Goal: Task Accomplishment & Management: Manage account settings

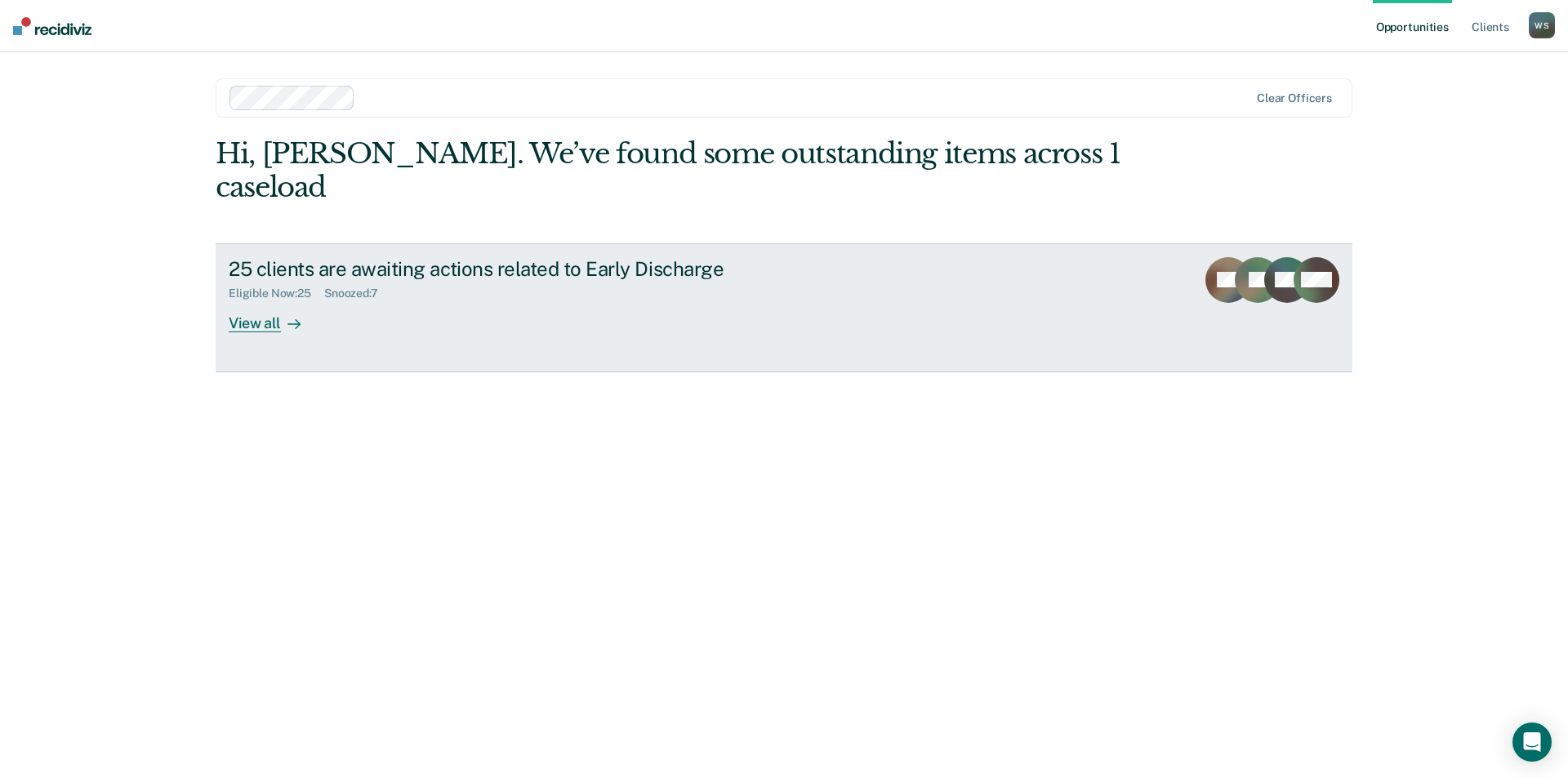
click at [245, 301] on div "View all" at bounding box center [274, 316] width 91 height 32
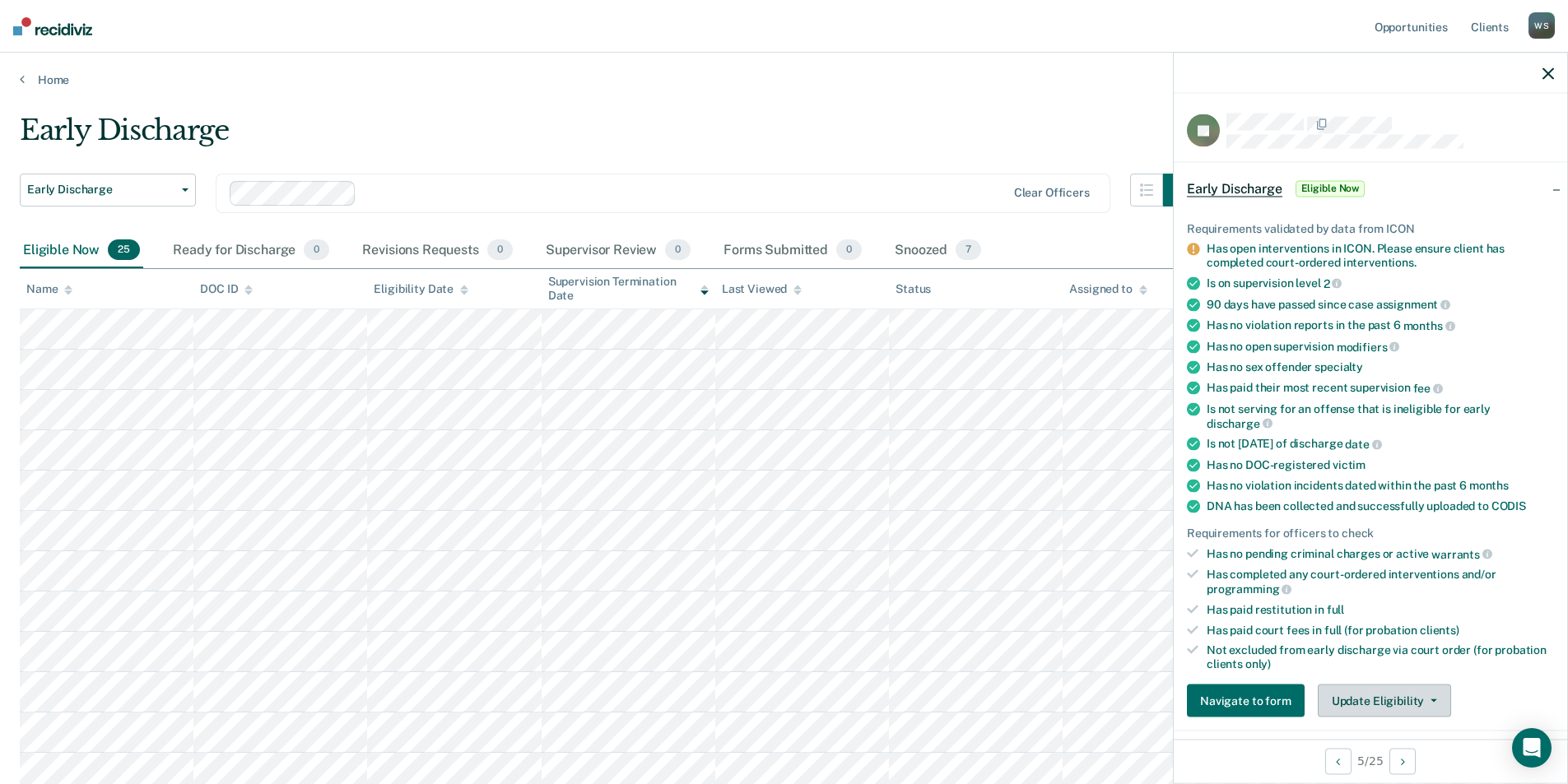
click at [1385, 696] on button "Update Eligibility" at bounding box center [1383, 701] width 133 height 33
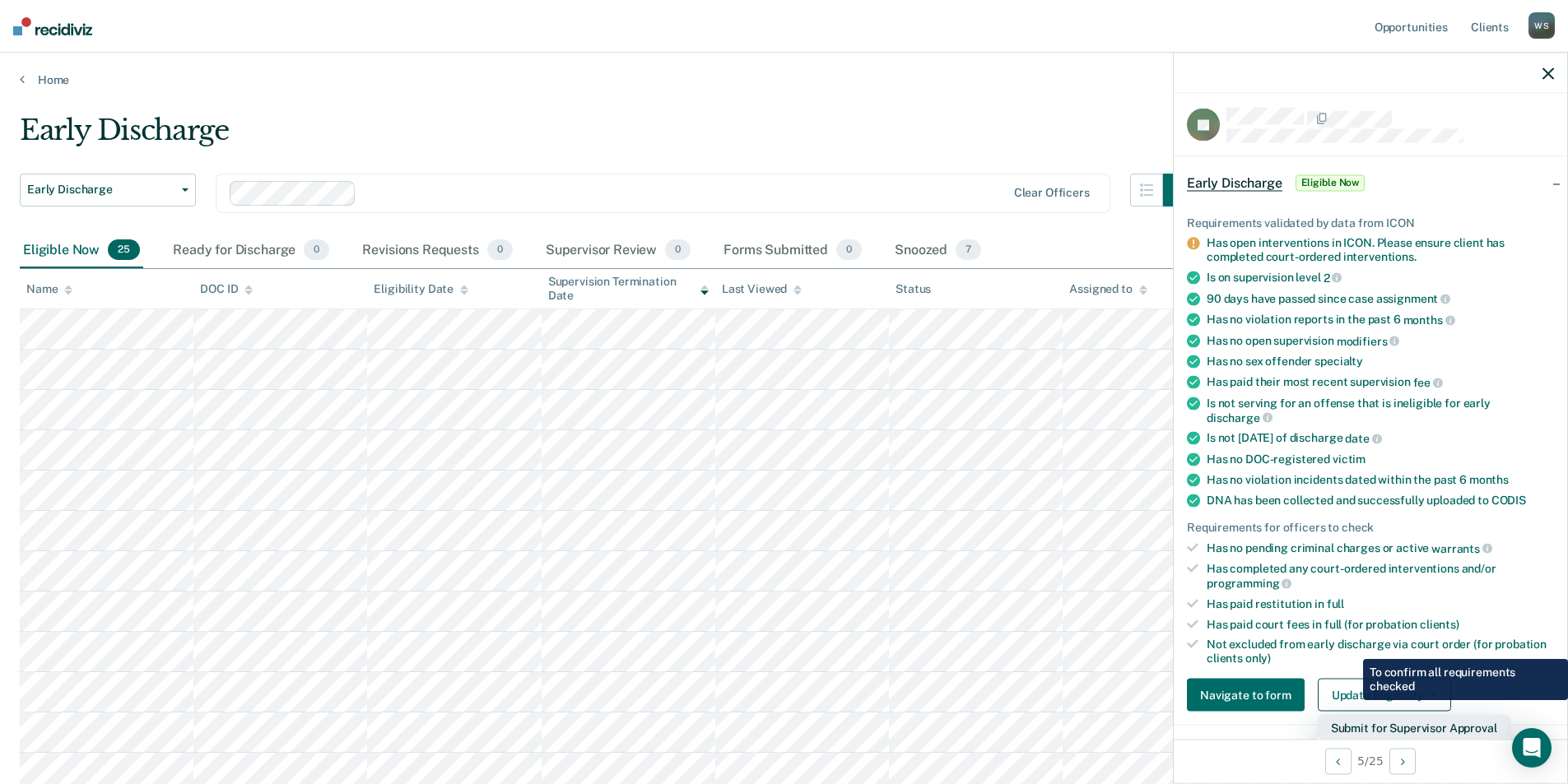
scroll to position [171, 0]
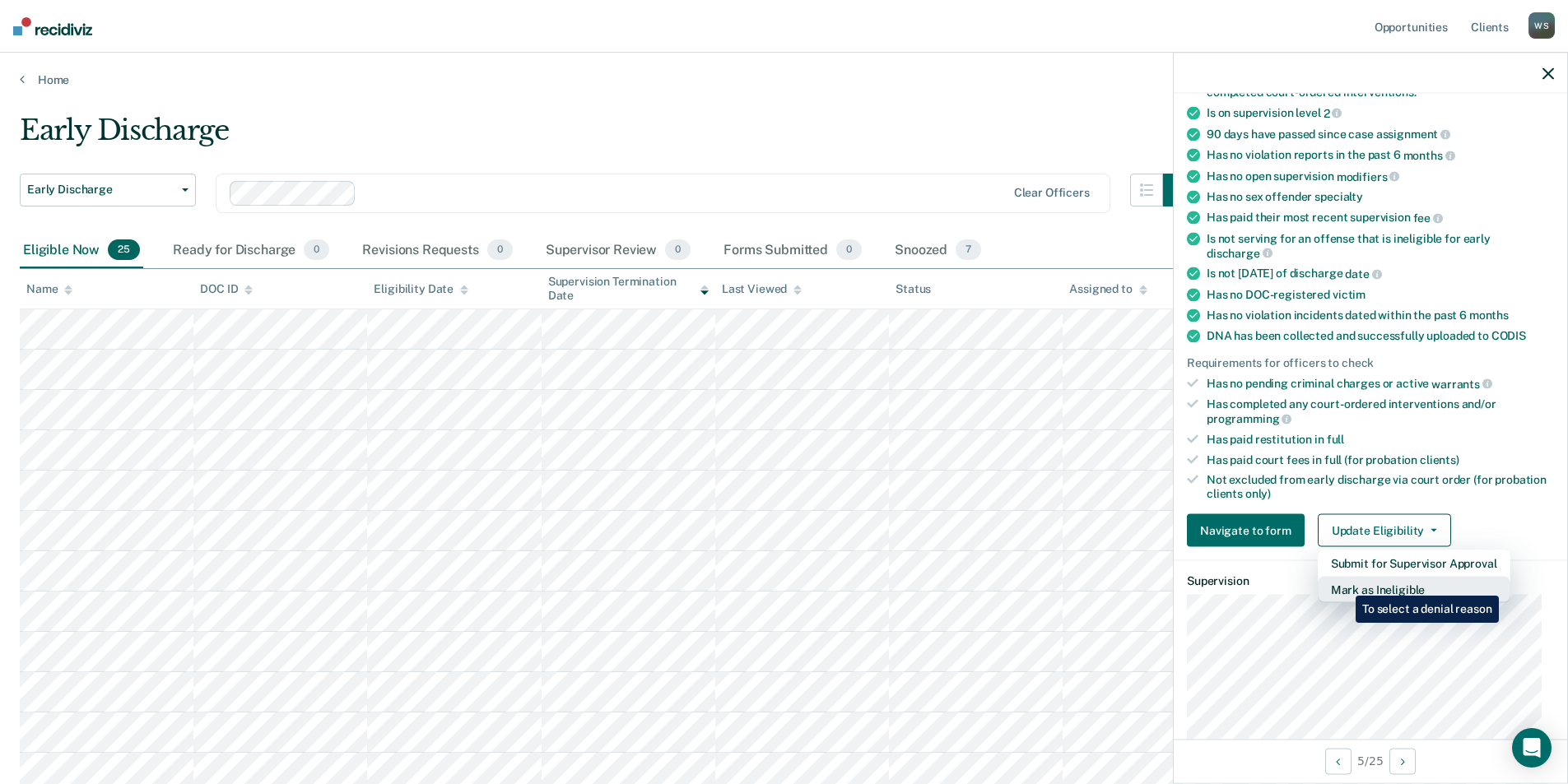
click at [1343, 584] on button "Mark as Ineligible" at bounding box center [1414, 589] width 193 height 27
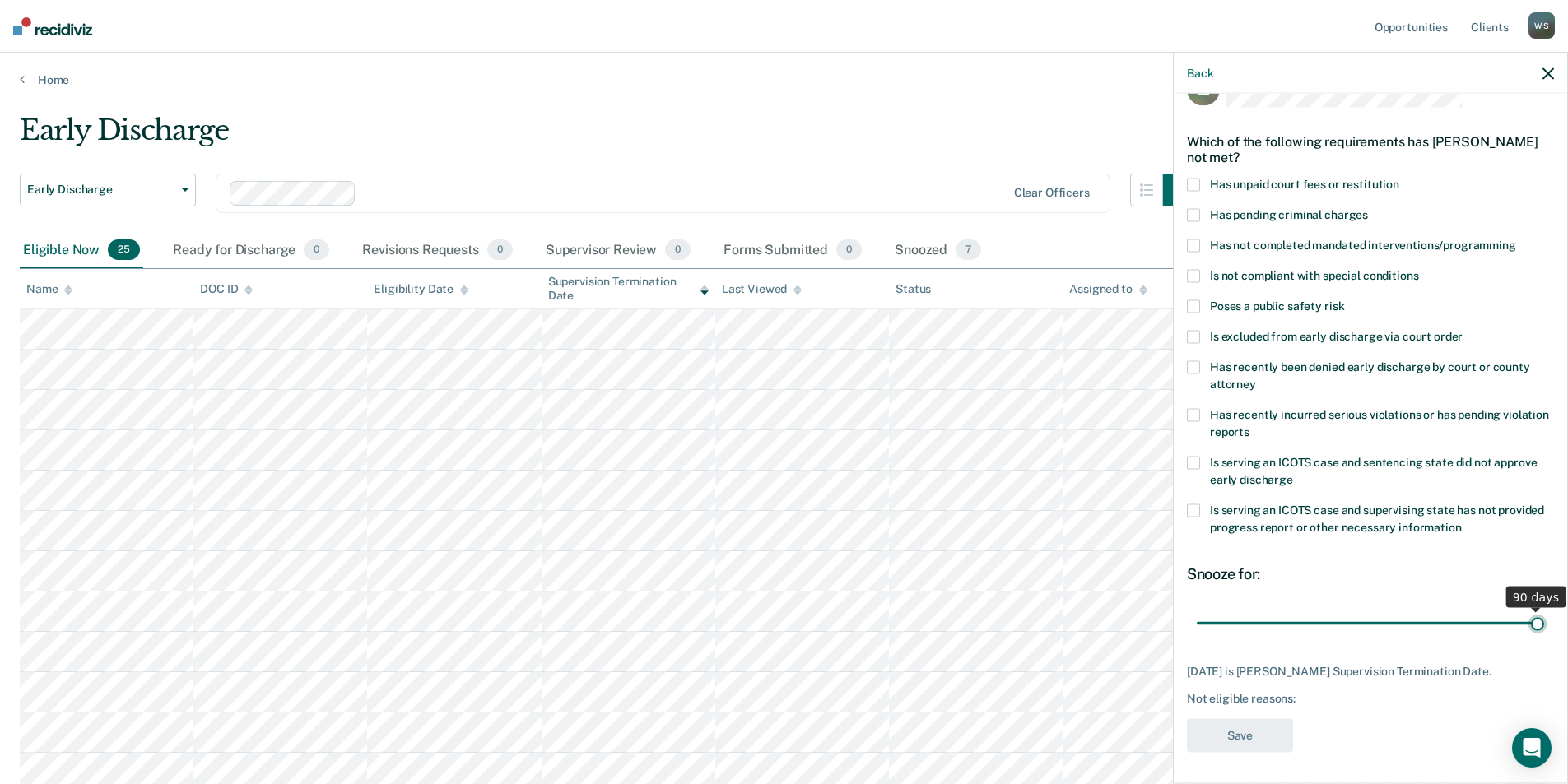
drag, startPoint x: 1308, startPoint y: 623, endPoint x: 1604, endPoint y: 610, distance: 296.3
type input "90"
click at [1544, 610] on input "range" at bounding box center [1371, 622] width 347 height 28
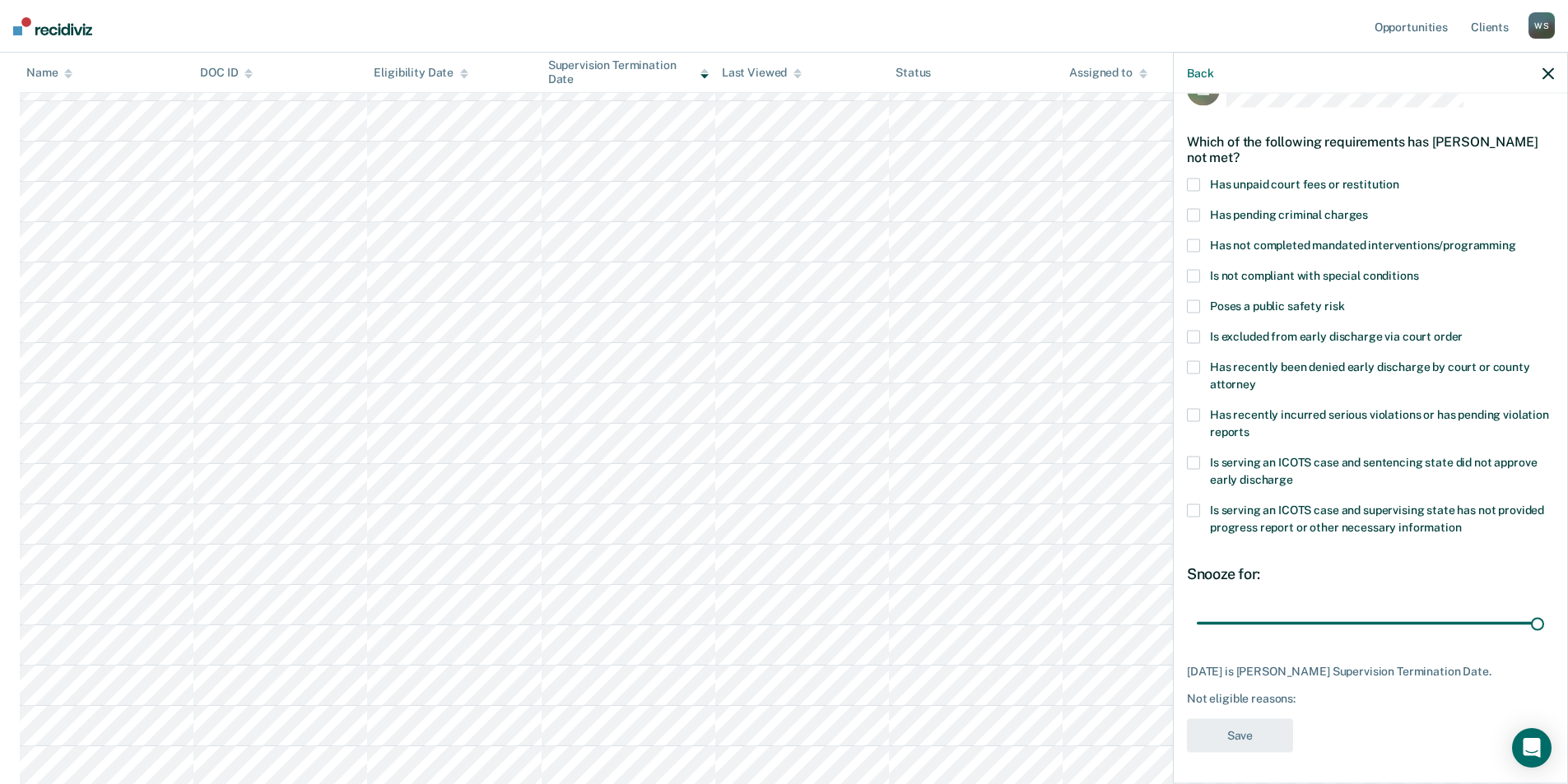
click at [1188, 182] on span at bounding box center [1193, 185] width 13 height 13
click at [1269, 741] on button "Save" at bounding box center [1240, 736] width 106 height 34
